Goal: Task Accomplishment & Management: Manage account settings

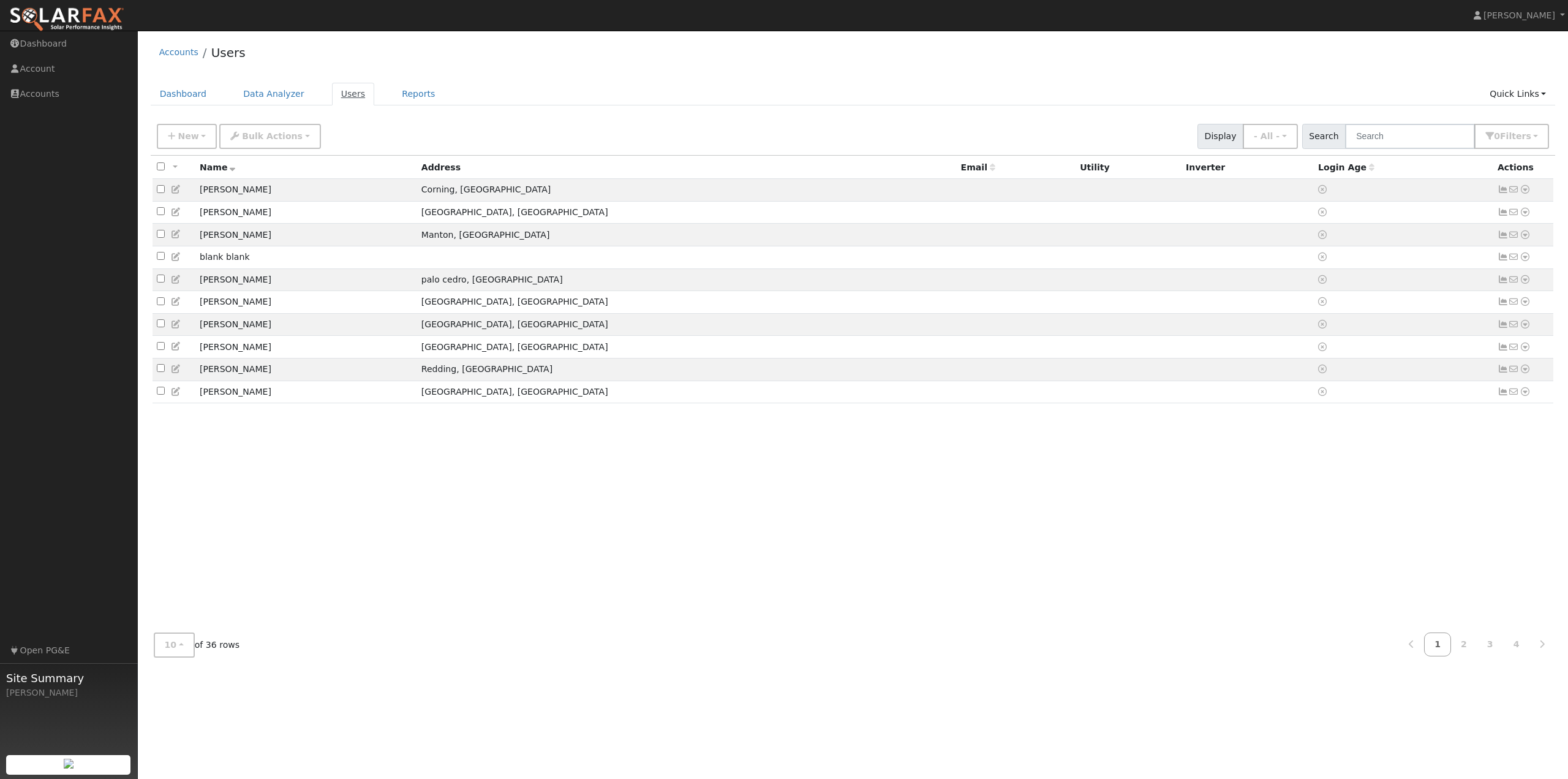
click at [336, 99] on link "Users" at bounding box center [353, 94] width 43 height 23
click at [172, 637] on button "10" at bounding box center [175, 645] width 41 height 25
click at [200, 623] on link "100" at bounding box center [196, 617] width 85 height 17
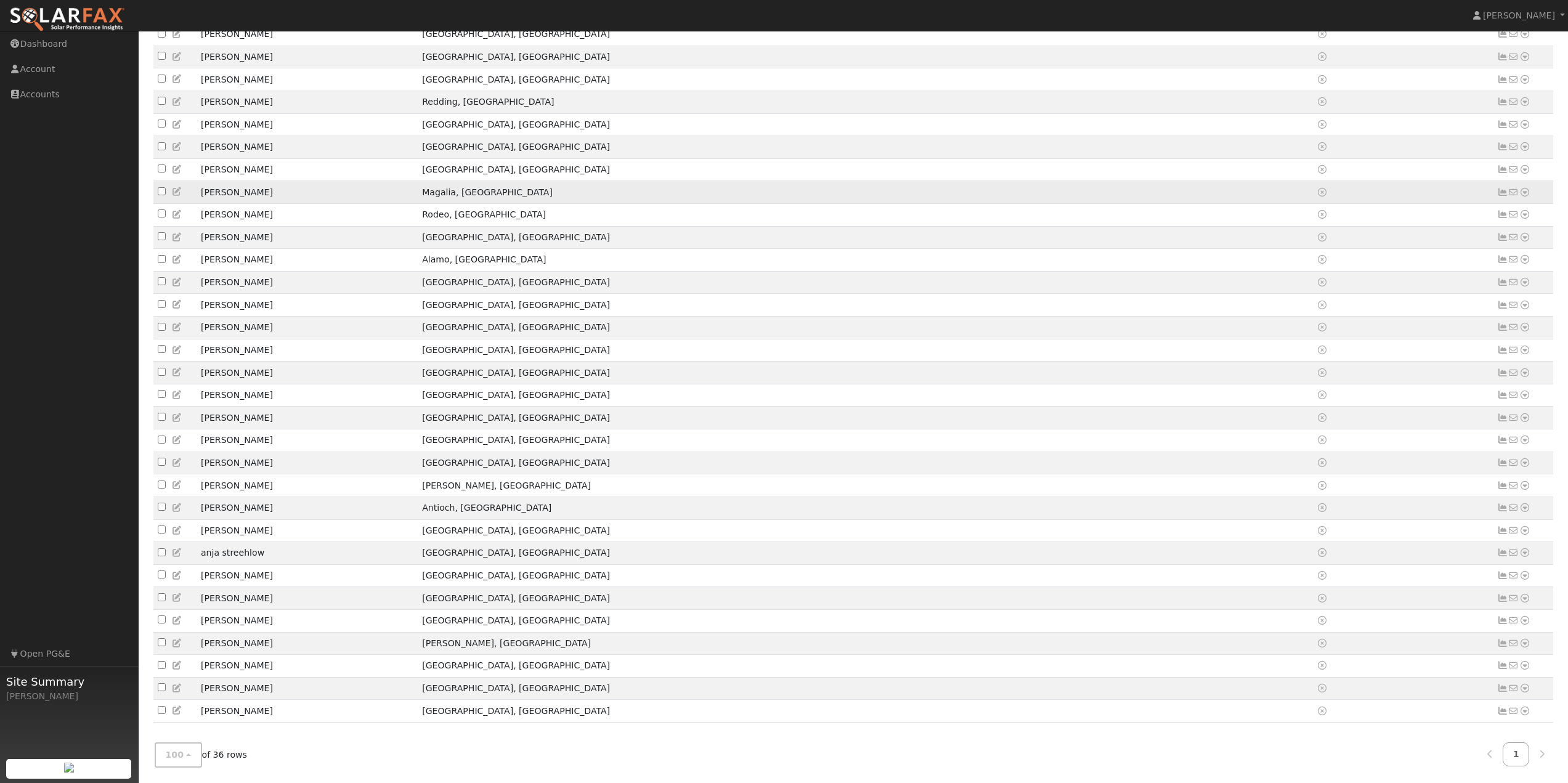
scroll to position [303, 0]
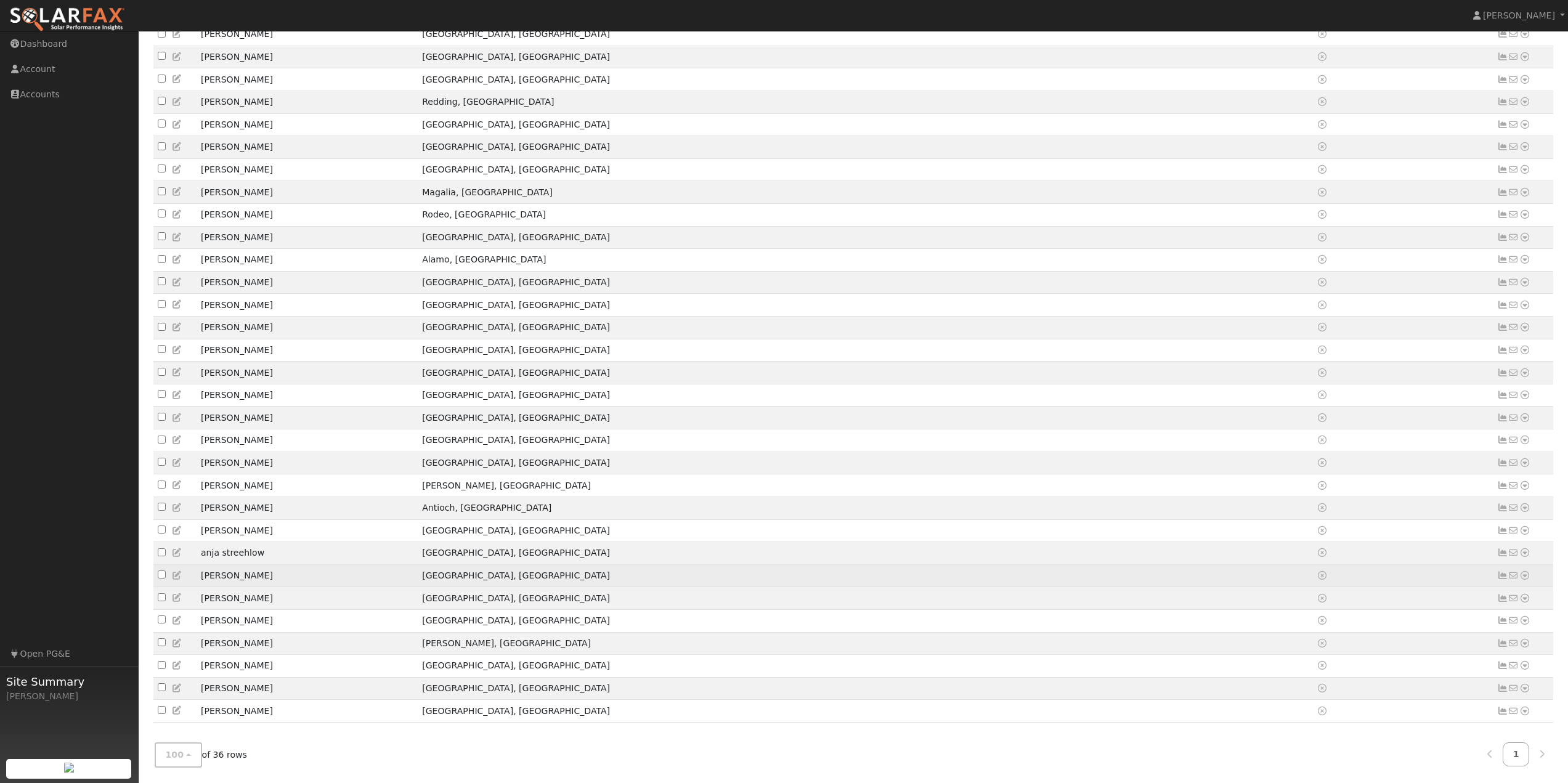
click at [176, 571] on icon at bounding box center [177, 575] width 11 height 8
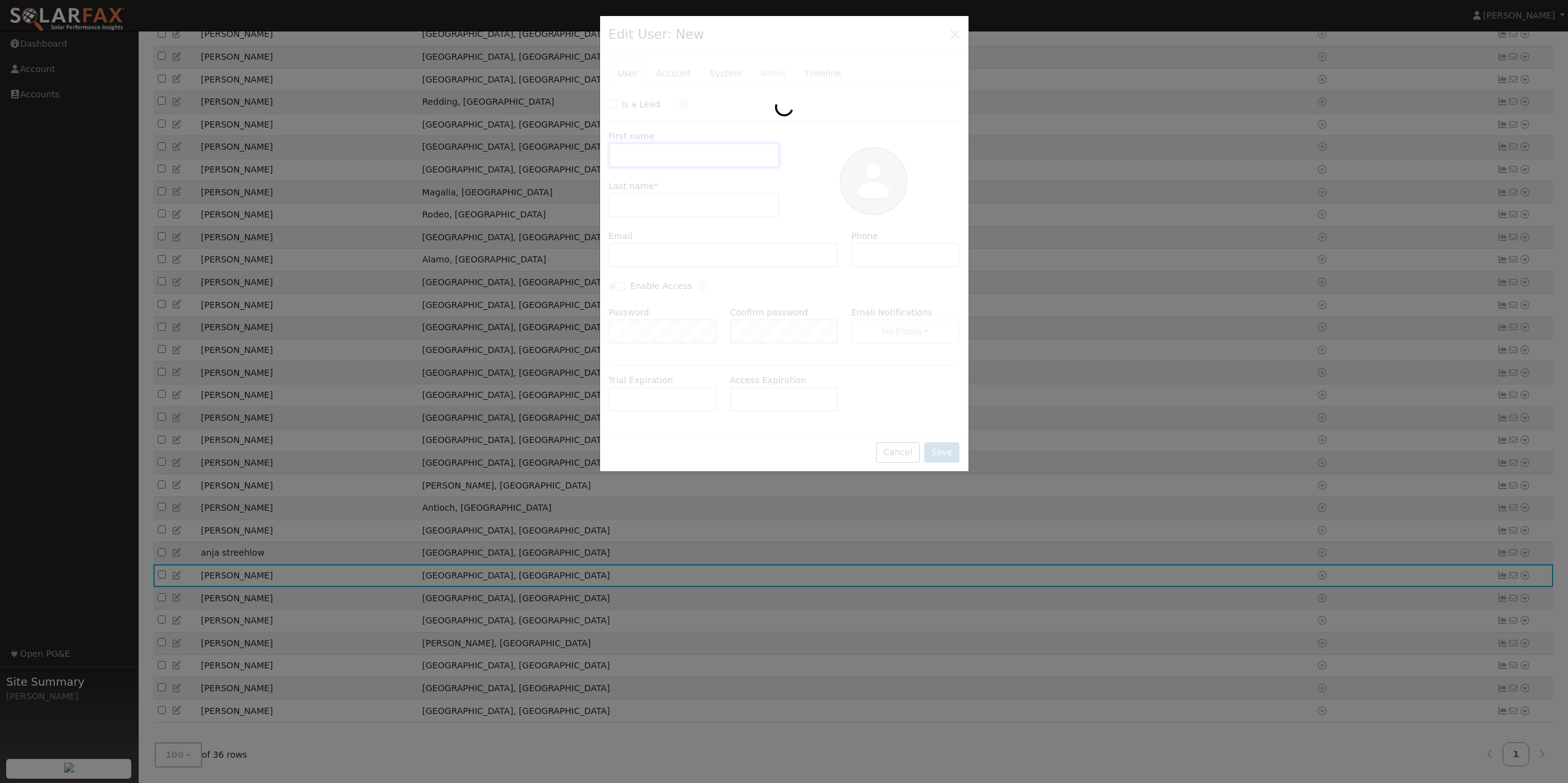
type input "[PERSON_NAME]"
type input "5309177985"
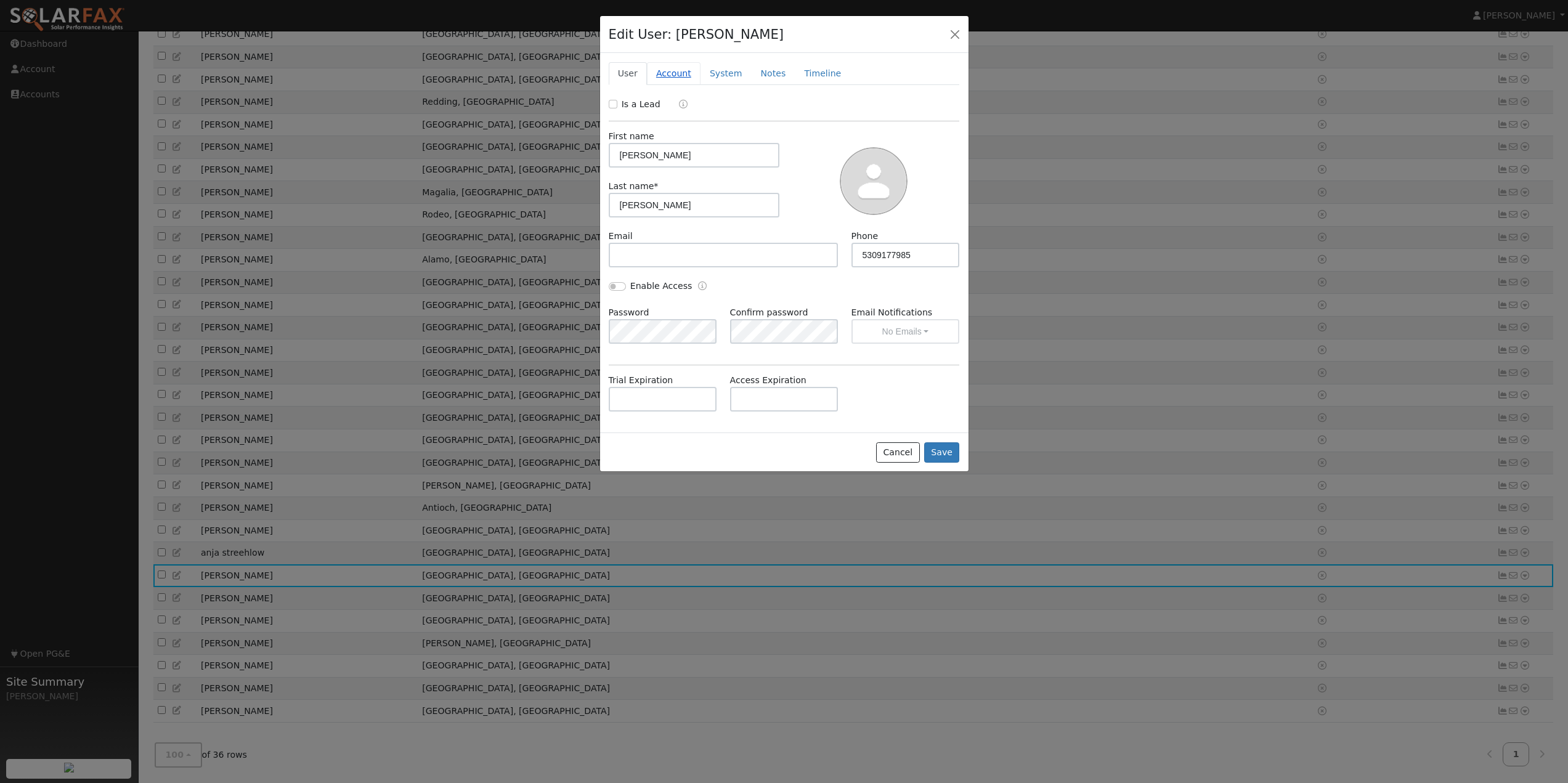
click at [668, 72] on link "Account" at bounding box center [674, 74] width 54 height 23
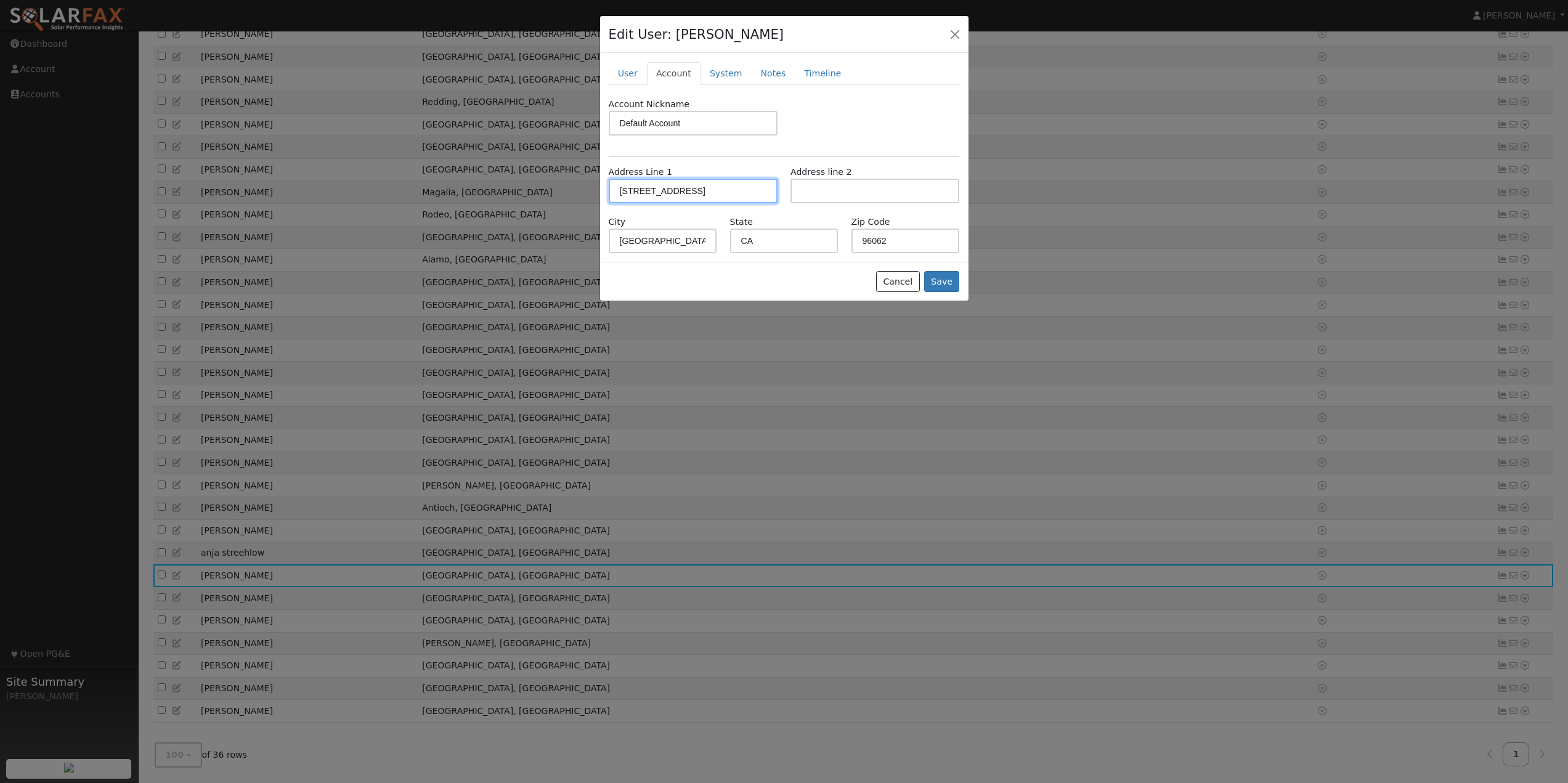
drag, startPoint x: 738, startPoint y: 190, endPoint x: 489, endPoint y: 198, distance: 249.1
click at [0, 0] on div "Edit User: [PERSON_NAME] Default Account Default Account [STREET_ADDRESS] Prima…" at bounding box center [0, 0] width 0 height 0
type input "[STREET_ADDRESS]"
drag, startPoint x: 671, startPoint y: 246, endPoint x: 567, endPoint y: 250, distance: 104.1
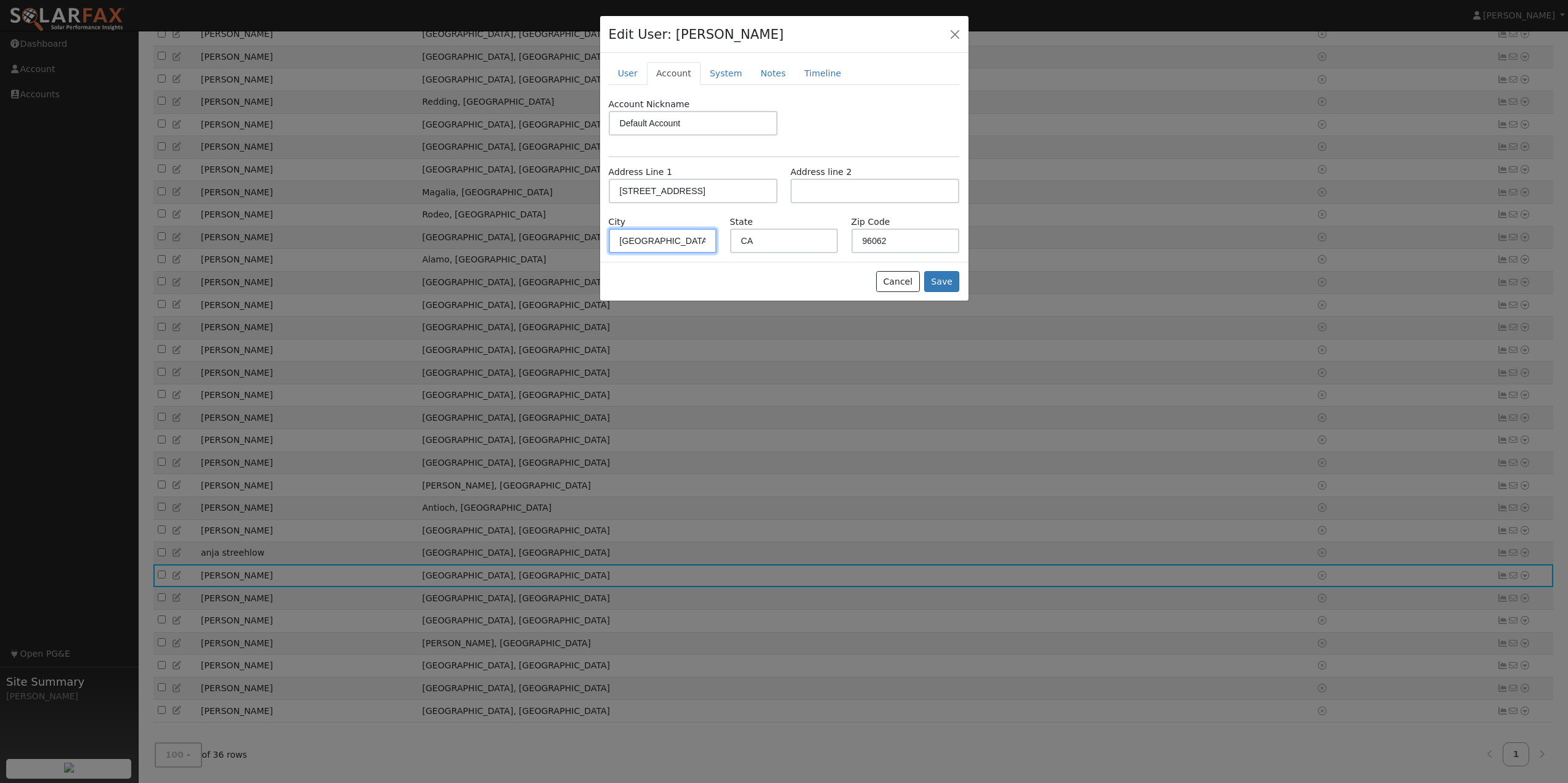
click at [0, 0] on div "Edit User: [PERSON_NAME] Default Account Default Account [STREET_ADDRESS] Prima…" at bounding box center [0, 0] width 0 height 0
click at [951, 284] on button "Save" at bounding box center [942, 281] width 35 height 21
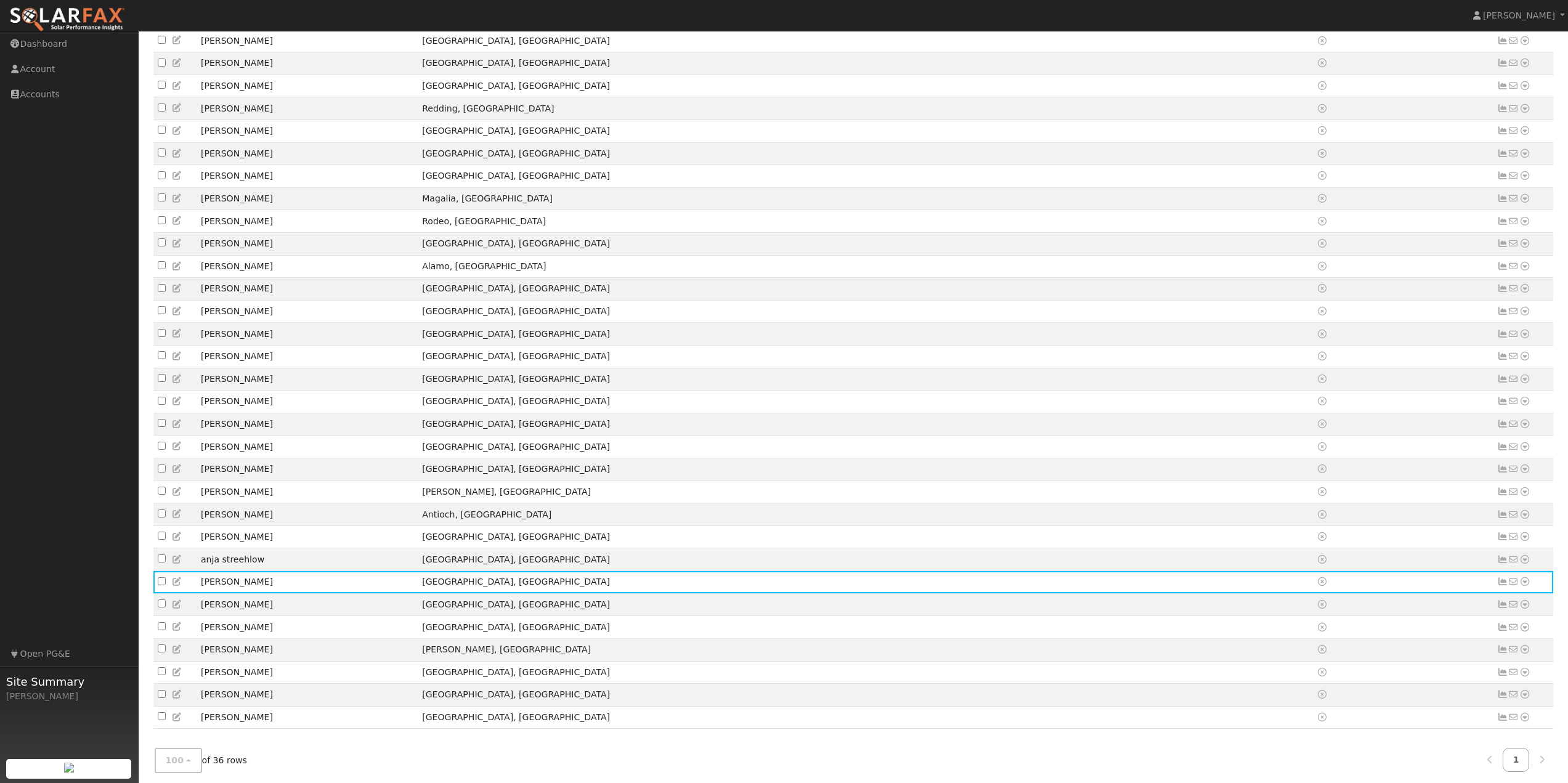
scroll to position [343, 0]
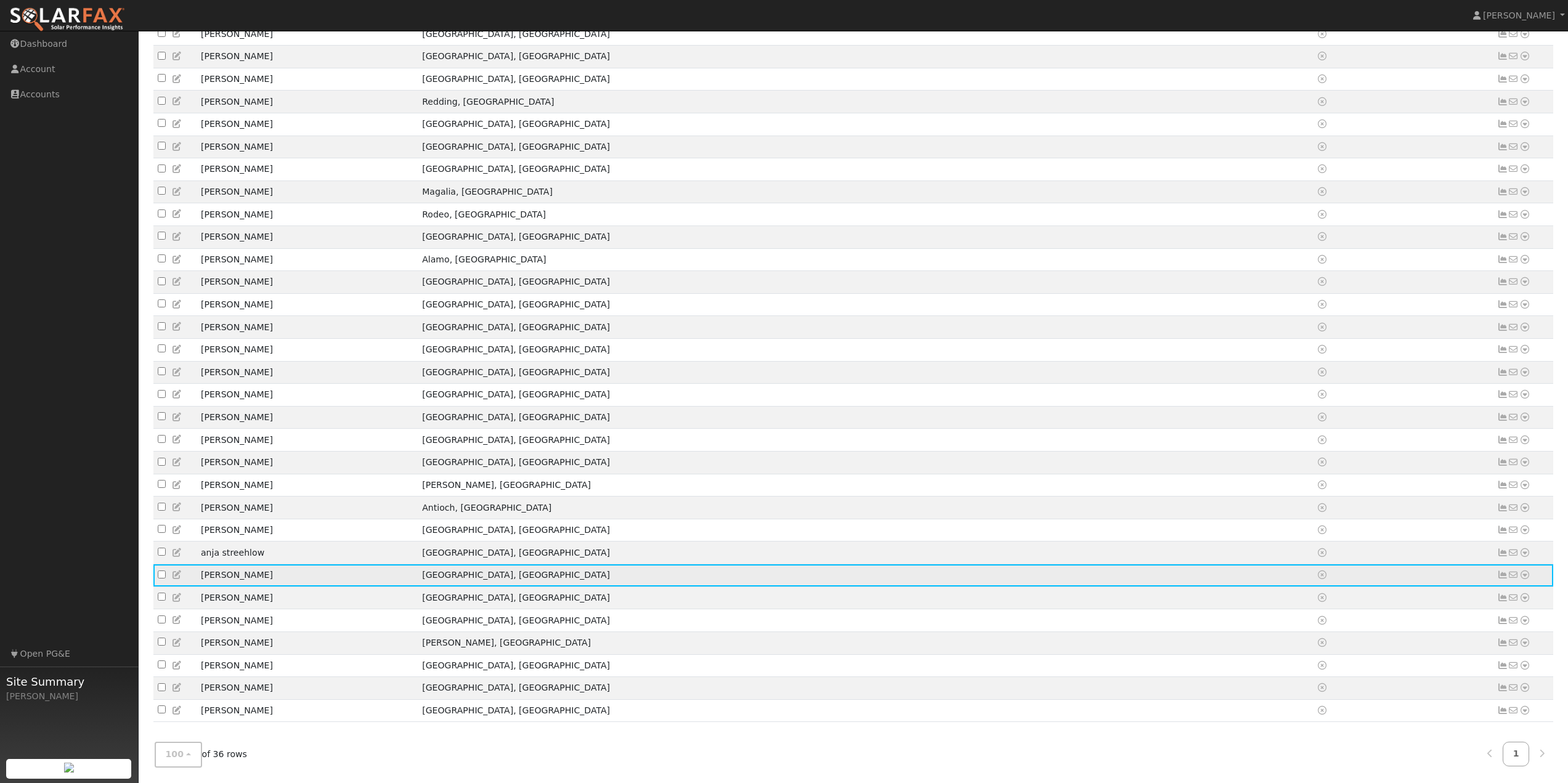
click at [177, 570] on icon at bounding box center [177, 574] width 11 height 8
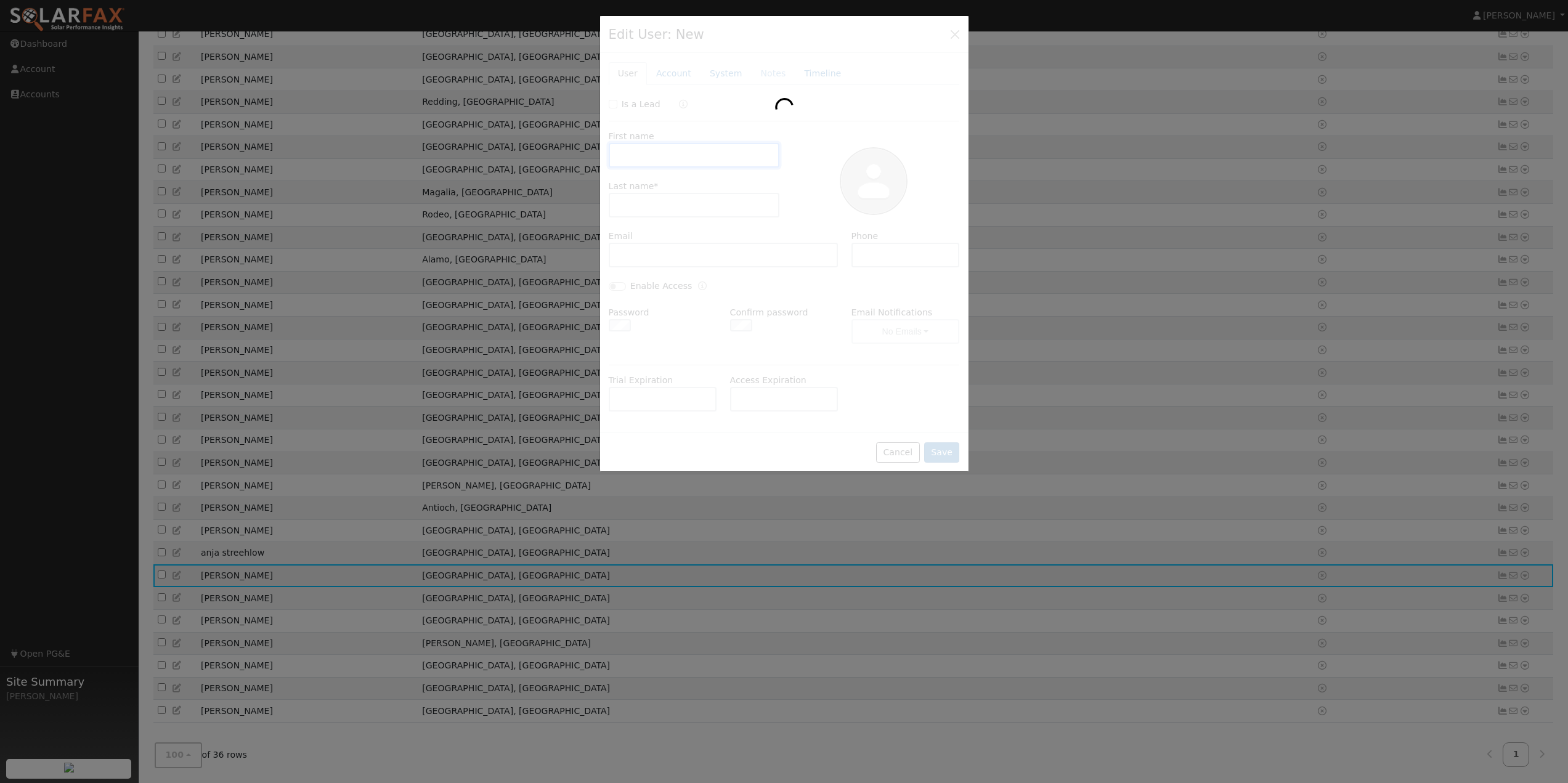
scroll to position [303, 0]
type input "[PERSON_NAME]"
type input "5309177985"
type input "Default Account"
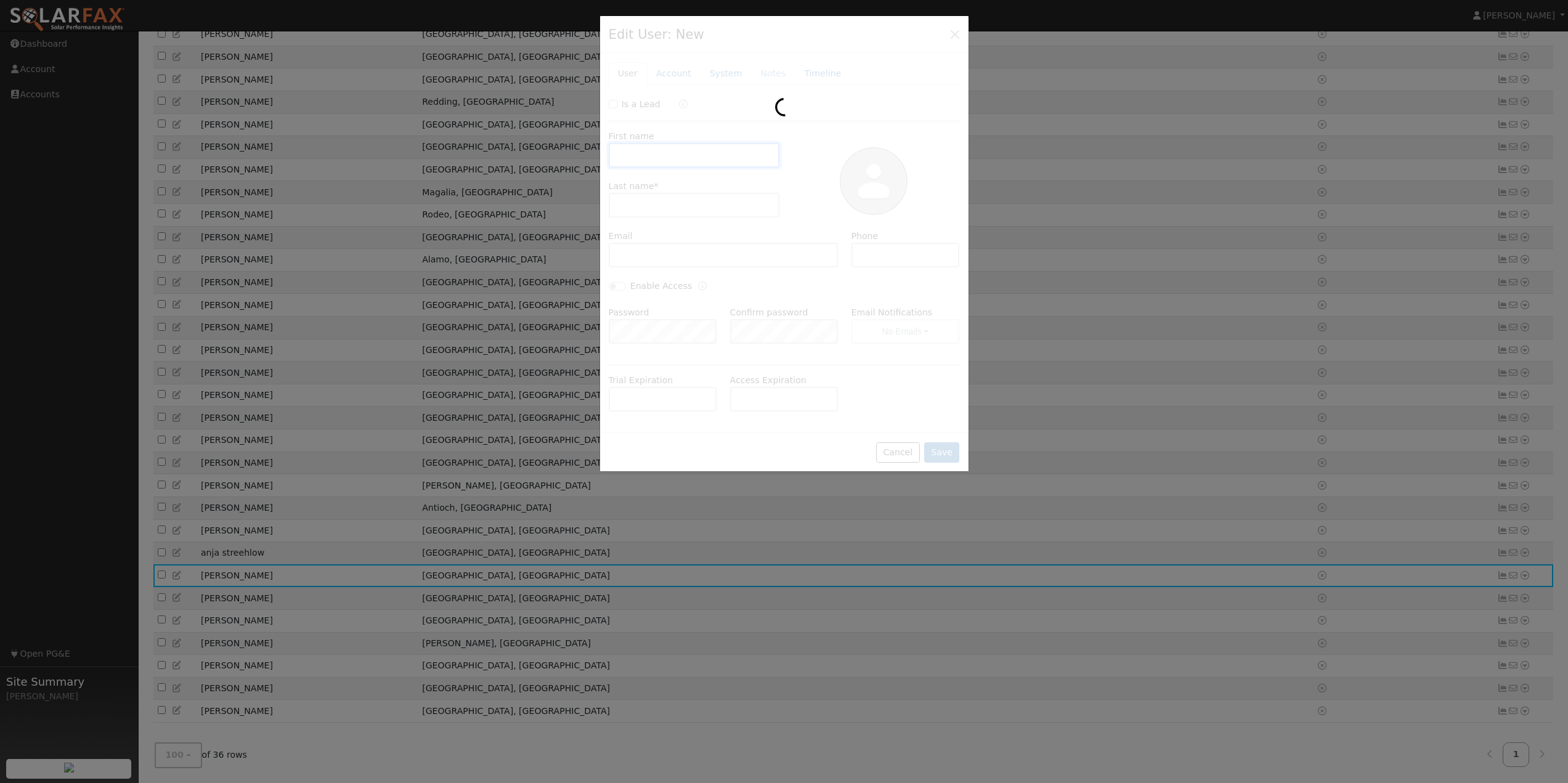
type input "[STREET_ADDRESS]"
type input "[GEOGRAPHIC_DATA]"
type input "CA"
type input "96062"
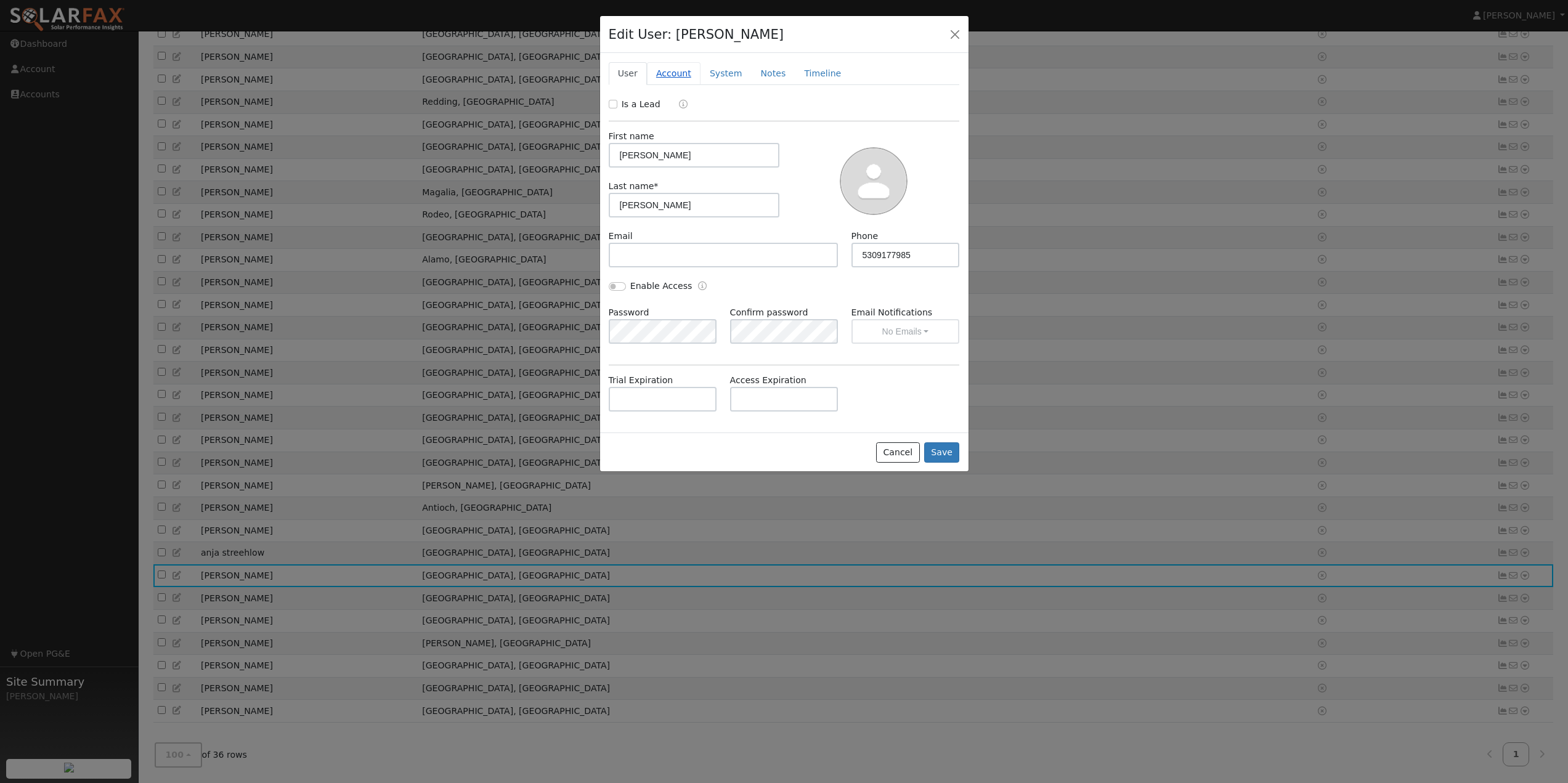
click at [682, 78] on link "Account" at bounding box center [674, 74] width 54 height 23
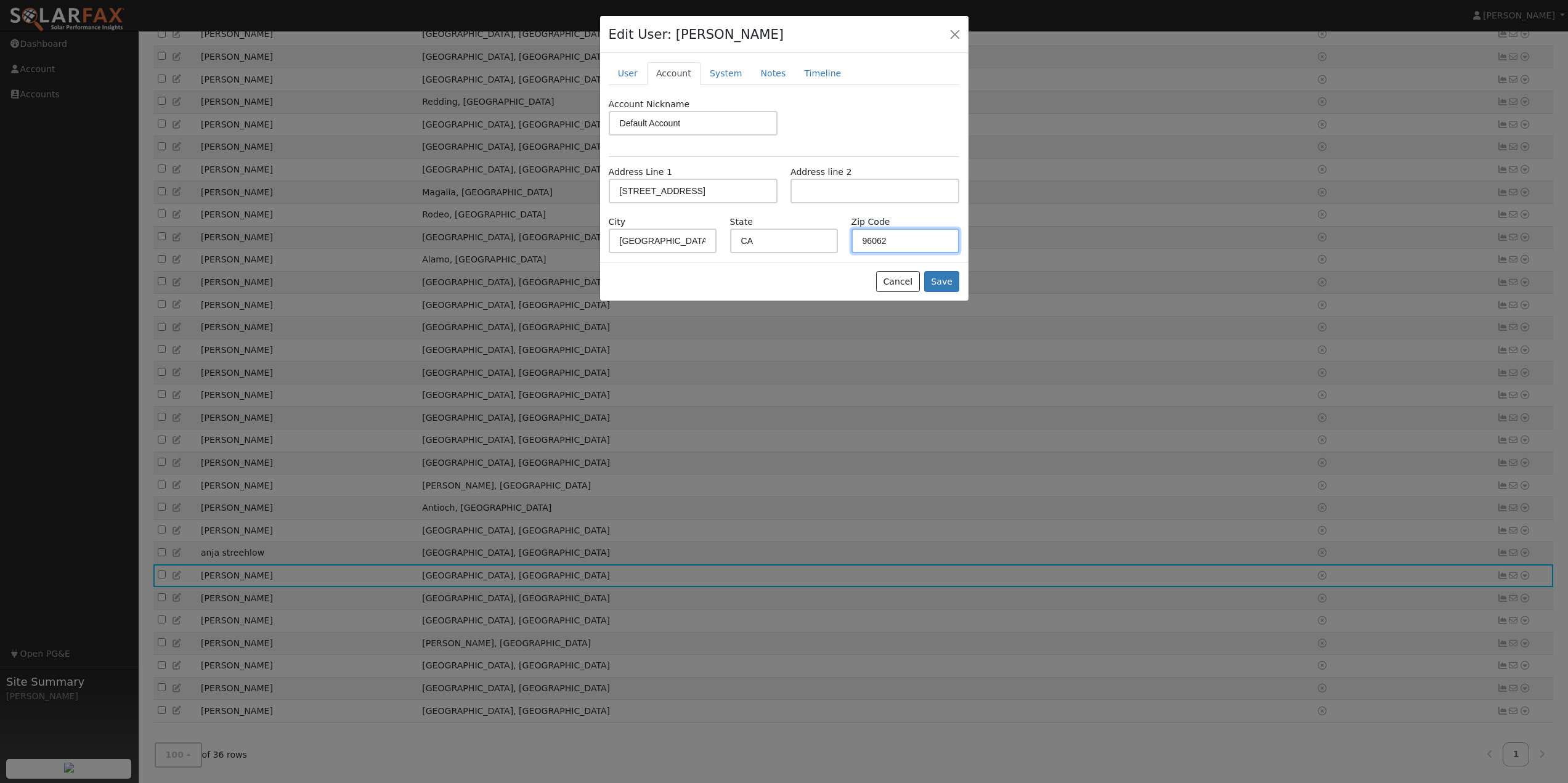
drag, startPoint x: 909, startPoint y: 240, endPoint x: 785, endPoint y: 240, distance: 124.0
click at [785, 240] on div "City [GEOGRAPHIC_DATA] [US_STATE] Zip Code 96062" at bounding box center [784, 234] width 364 height 38
click at [942, 275] on button "Save" at bounding box center [942, 281] width 35 height 21
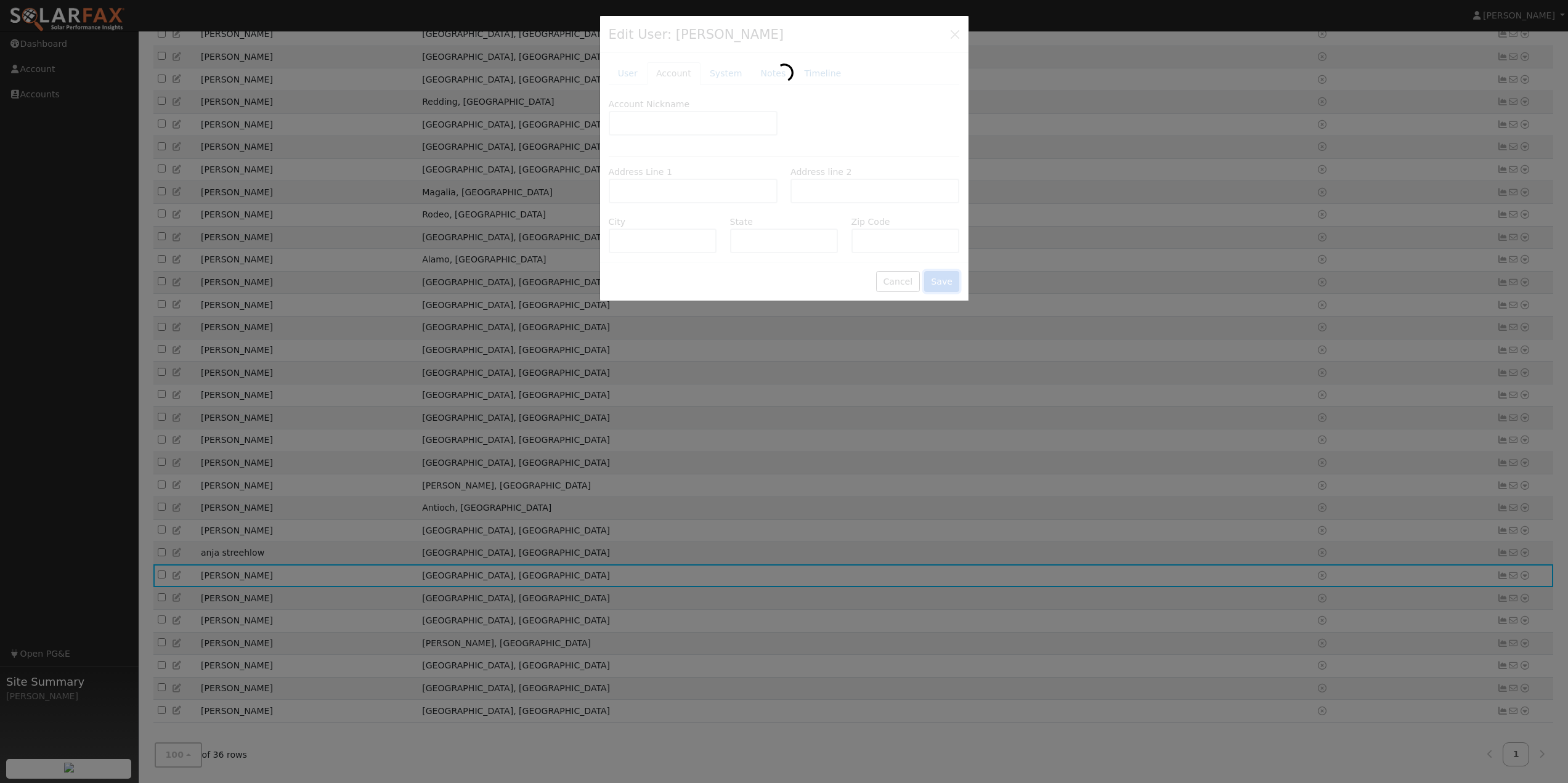
scroll to position [343, 0]
